Goal: Task Accomplishment & Management: Use online tool/utility

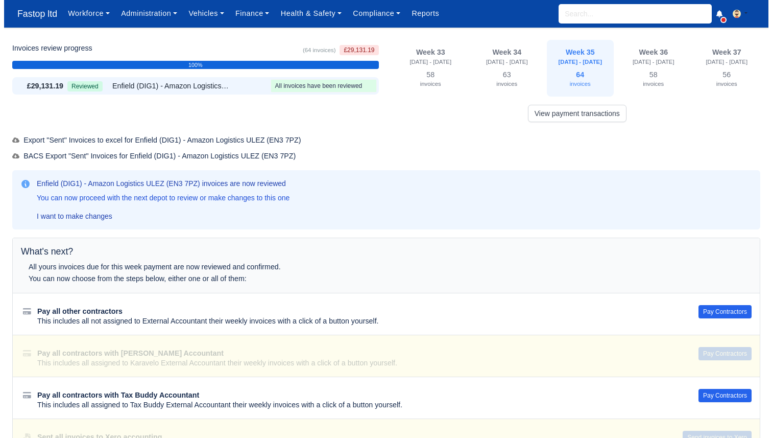
scroll to position [27, 0]
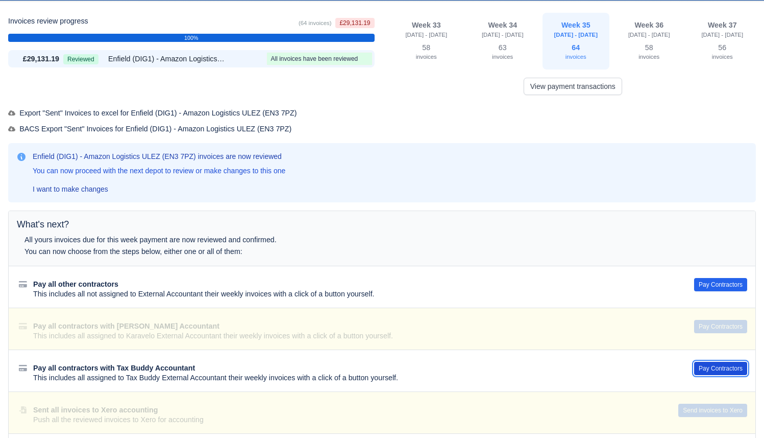
click at [717, 368] on button "Pay Contractors" at bounding box center [720, 368] width 53 height 13
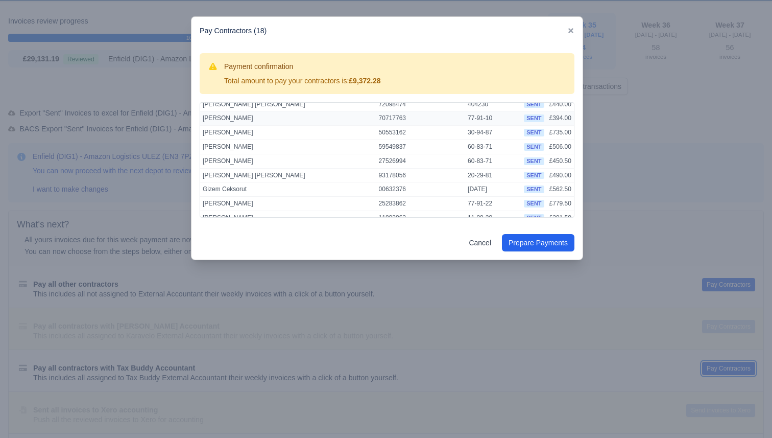
scroll to position [156, 0]
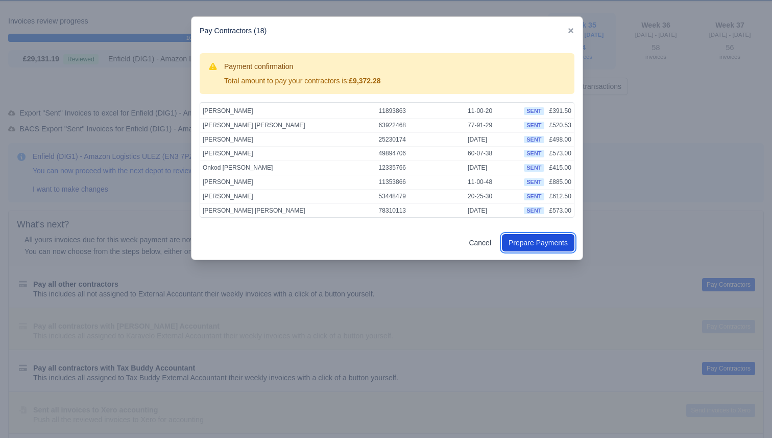
click at [534, 246] on button "Prepare Payments" at bounding box center [538, 242] width 73 height 17
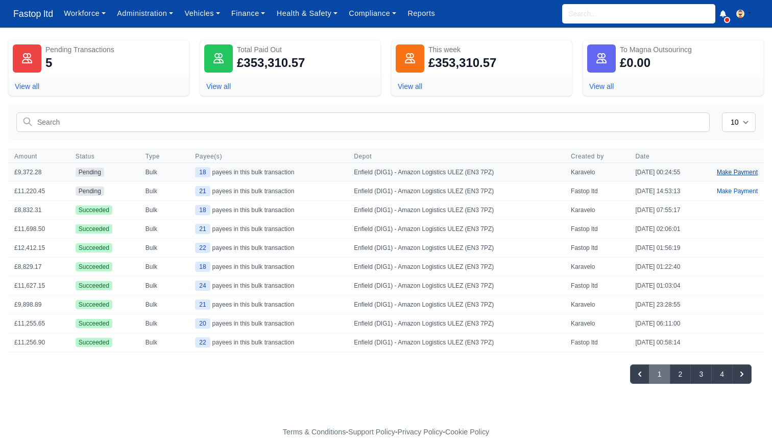
click at [729, 169] on link "Make Payment" at bounding box center [737, 172] width 53 height 18
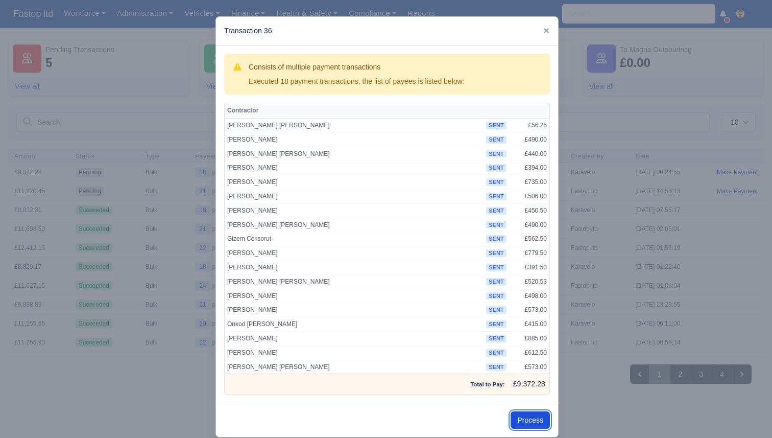
click at [522, 415] on button "Process" at bounding box center [530, 419] width 39 height 17
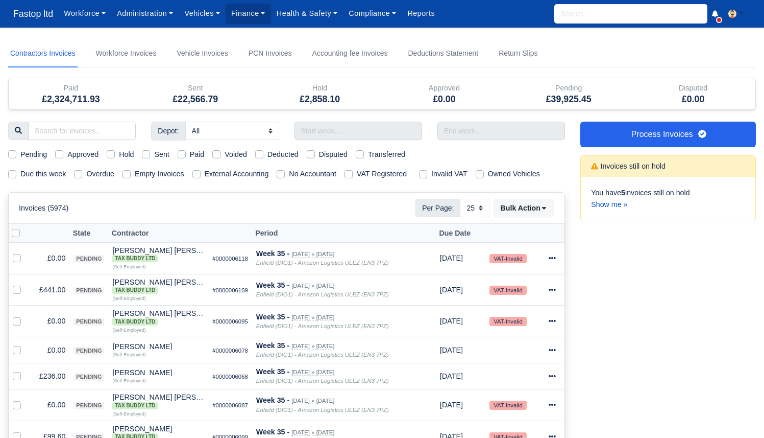
select select "25"
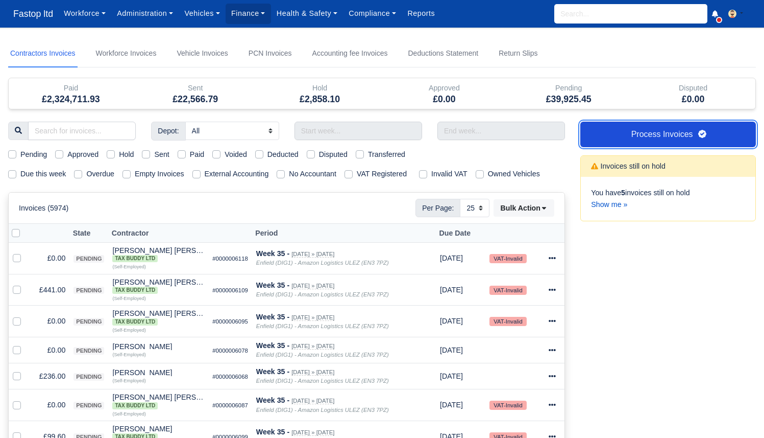
click at [652, 142] on link "Process Invoices" at bounding box center [669, 135] width 176 height 26
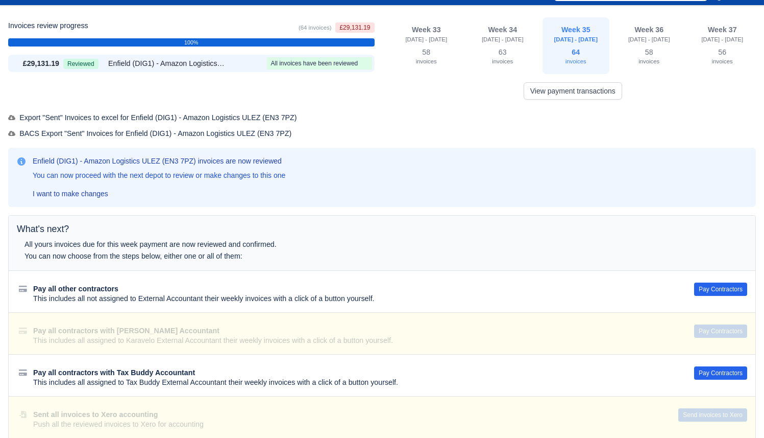
scroll to position [20, 0]
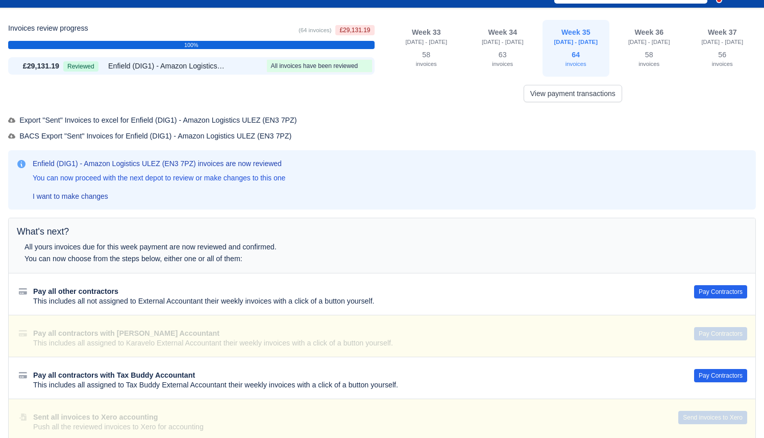
click at [573, 84] on div "View payment transactions" at bounding box center [573, 90] width 367 height 26
click at [573, 88] on link "View payment transactions" at bounding box center [573, 93] width 99 height 17
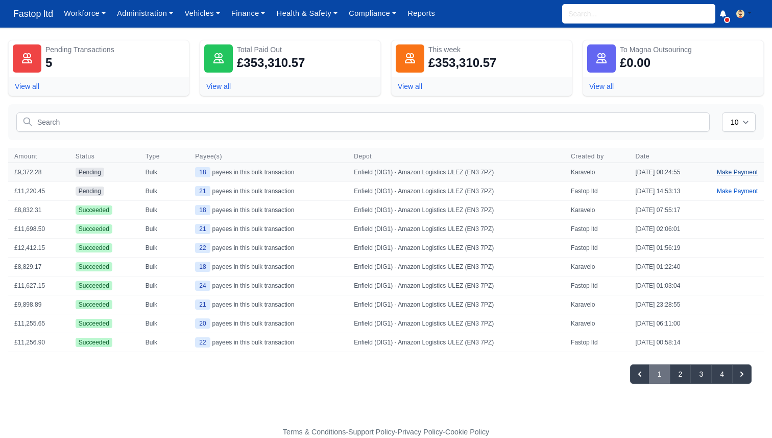
click at [724, 171] on link "Make Payment" at bounding box center [737, 172] width 53 height 18
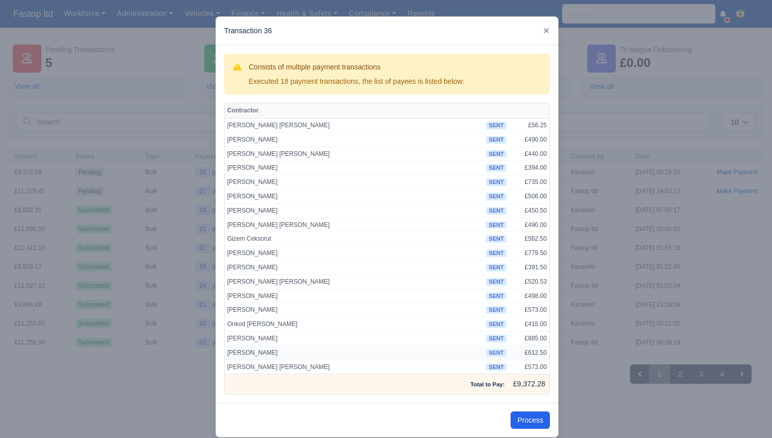
scroll to position [16, 0]
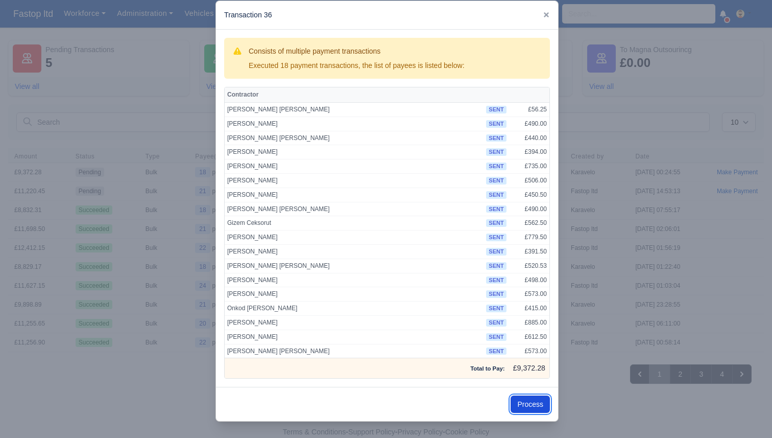
click at [531, 402] on button "Process" at bounding box center [530, 403] width 39 height 17
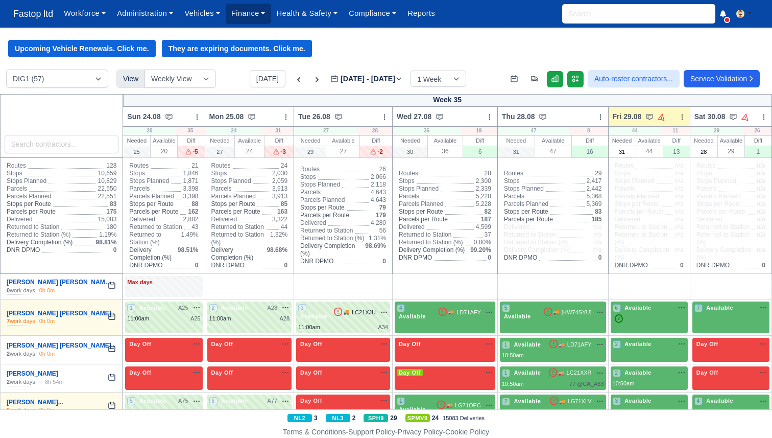
click at [259, 12] on link "Finance" at bounding box center [248, 14] width 45 height 20
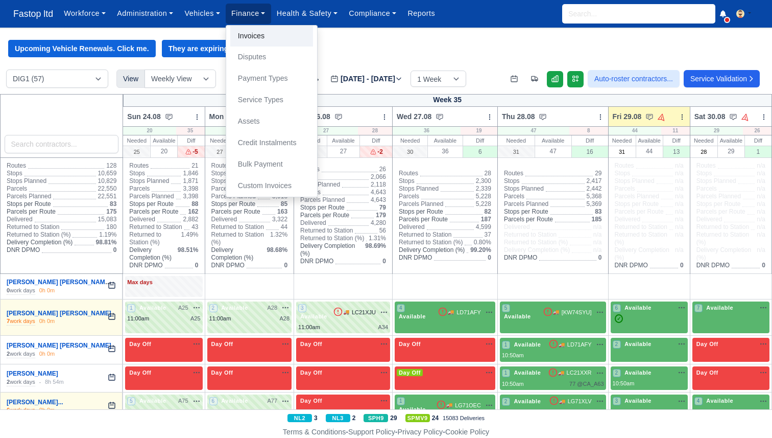
click at [263, 35] on link "Invoices" at bounding box center [271, 36] width 83 height 21
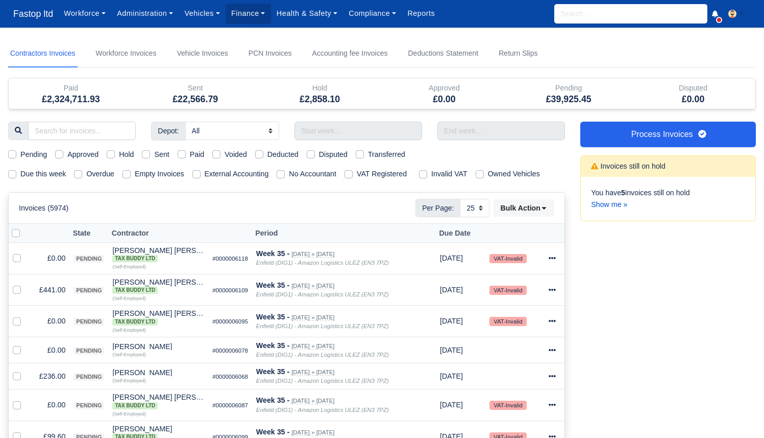
select select "25"
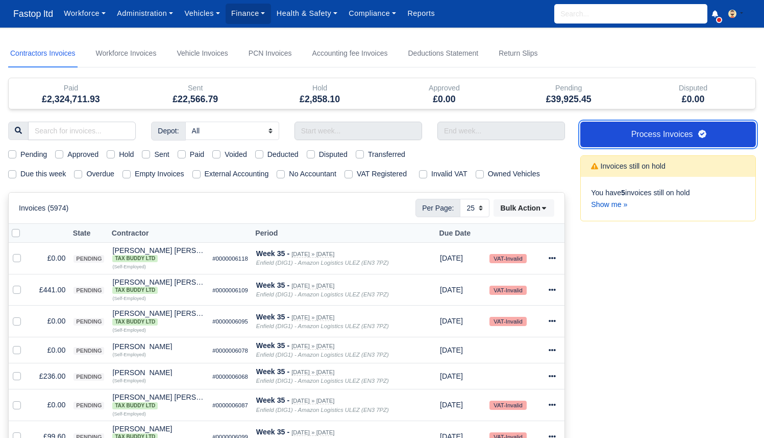
click at [666, 133] on link "Process Invoices" at bounding box center [669, 135] width 176 height 26
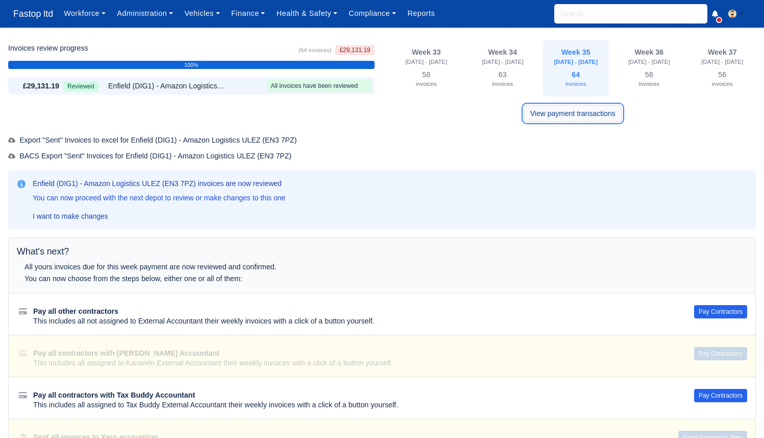
click at [612, 121] on link "View payment transactions" at bounding box center [573, 113] width 99 height 17
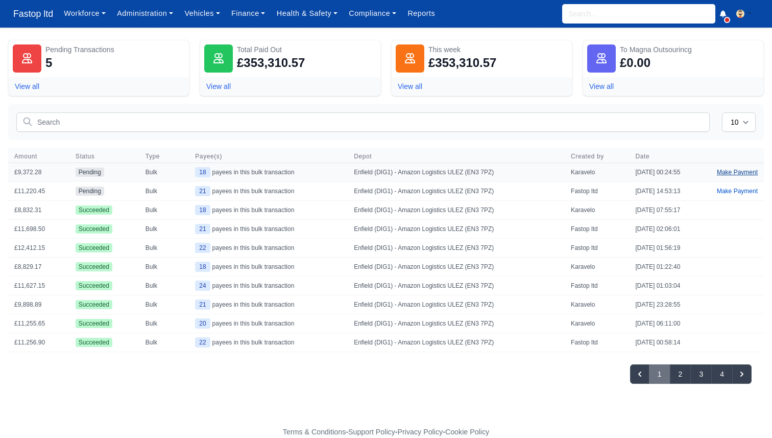
click at [724, 174] on link "Make Payment" at bounding box center [737, 172] width 53 height 18
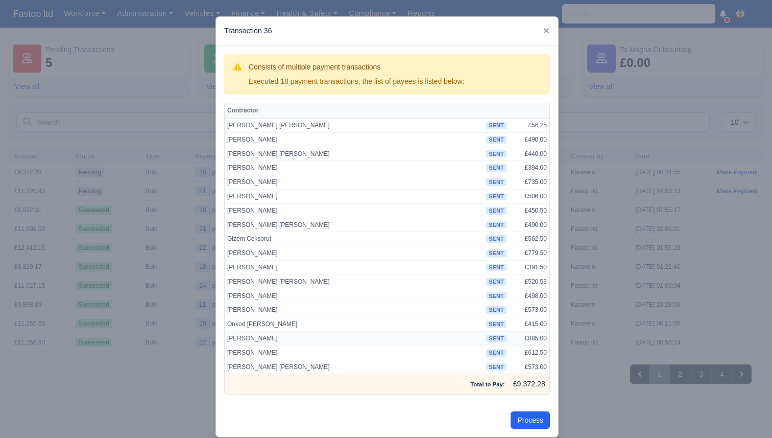
scroll to position [16, 0]
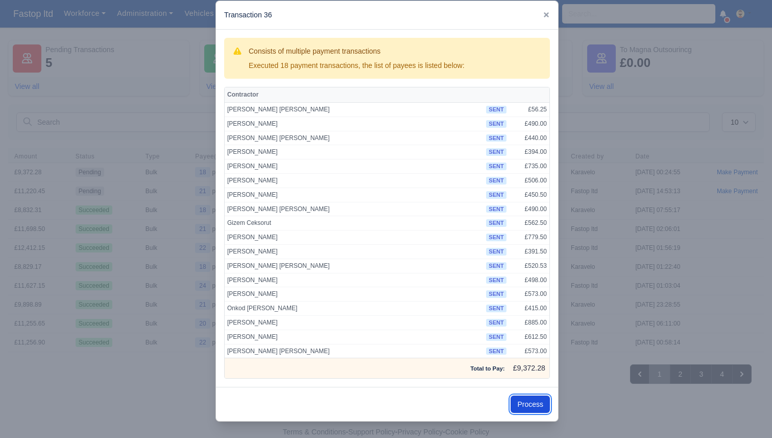
click at [532, 400] on button "Process" at bounding box center [530, 403] width 39 height 17
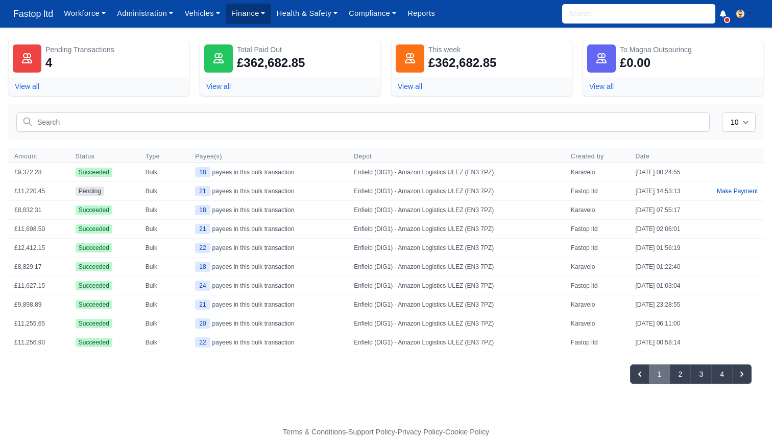
click at [250, 10] on link "Finance" at bounding box center [248, 14] width 45 height 20
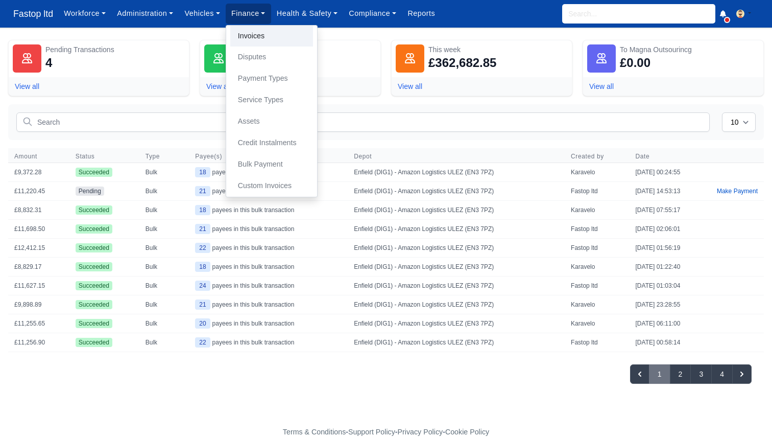
click at [263, 34] on link "Invoices" at bounding box center [271, 36] width 83 height 21
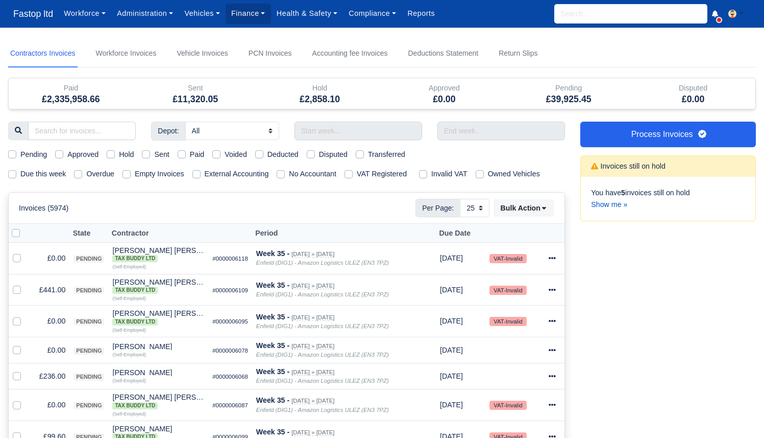
select select "25"
click at [50, 169] on label "Due this week" at bounding box center [42, 174] width 45 height 12
click at [16, 169] on input "Due this week" at bounding box center [12, 172] width 8 height 8
checkbox input "true"
